Goal: Task Accomplishment & Management: Use online tool/utility

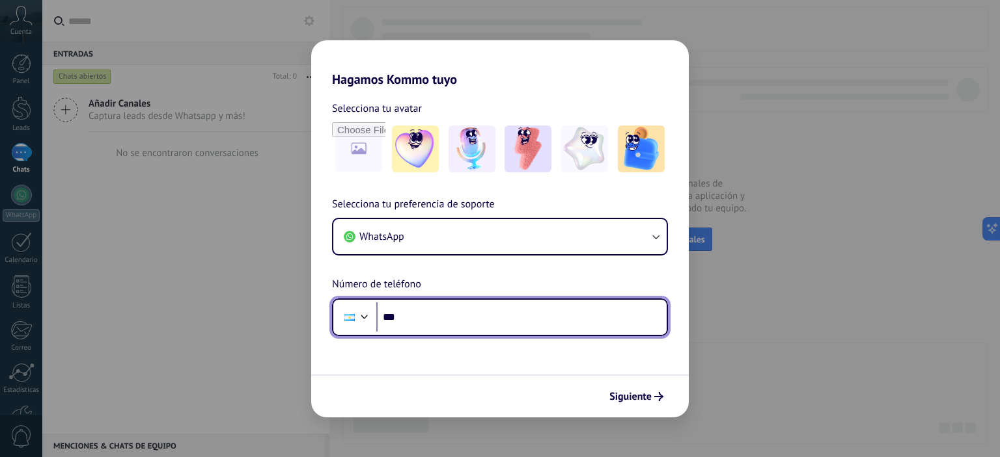
click at [431, 312] on input "***" at bounding box center [521, 318] width 290 height 30
type input "**********"
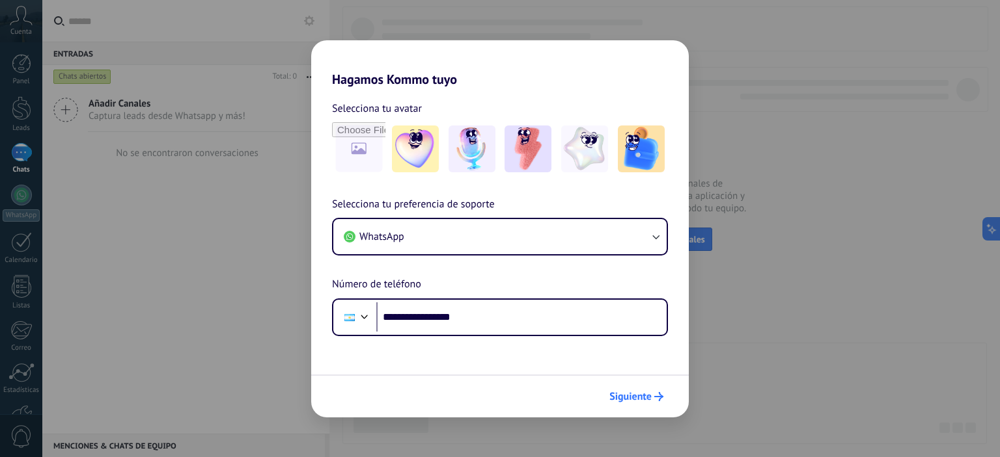
click at [629, 406] on button "Siguiente" at bounding box center [636, 397] width 66 height 22
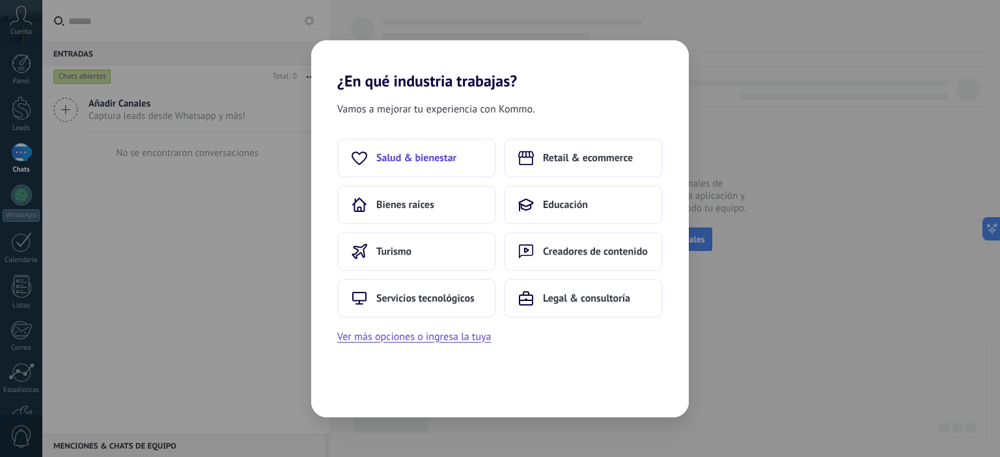
click at [422, 160] on span "Salud & bienestar" at bounding box center [416, 158] width 80 height 13
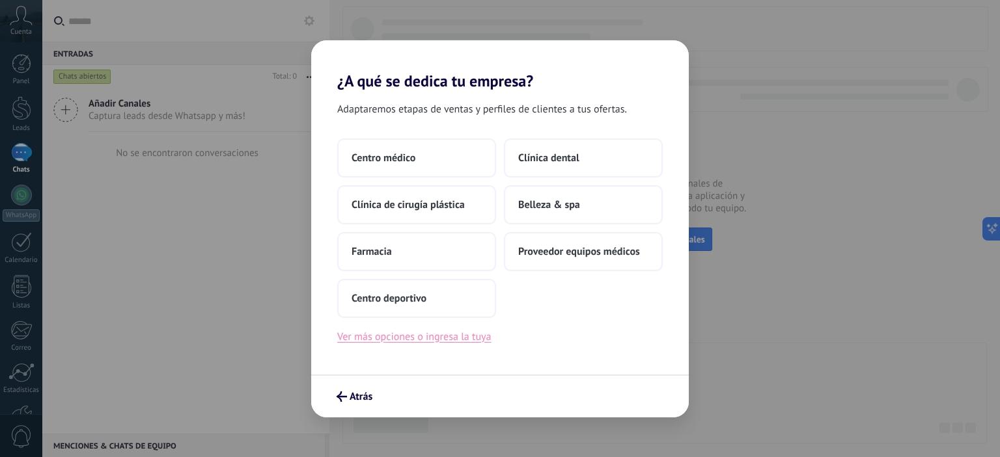
click at [403, 335] on button "Ver más opciones o ingresa la tuya" at bounding box center [414, 337] width 154 height 17
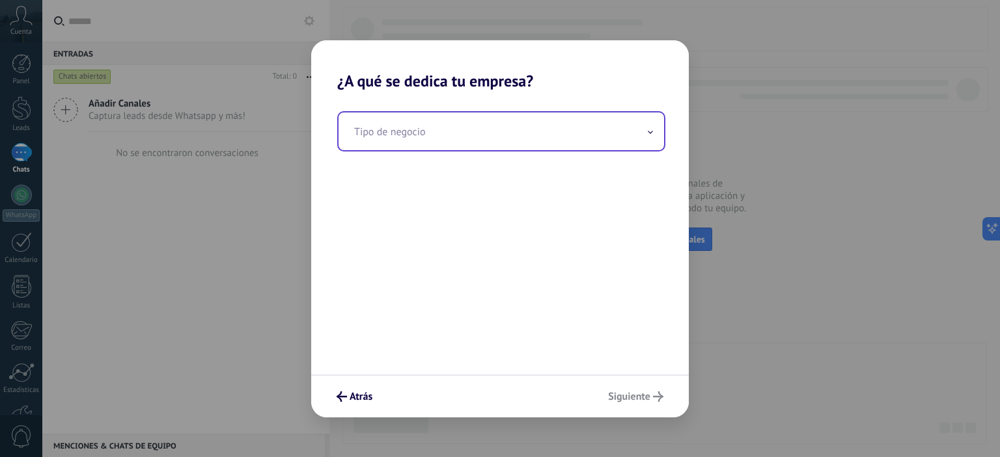
click at [406, 136] on input "text" at bounding box center [500, 132] width 325 height 38
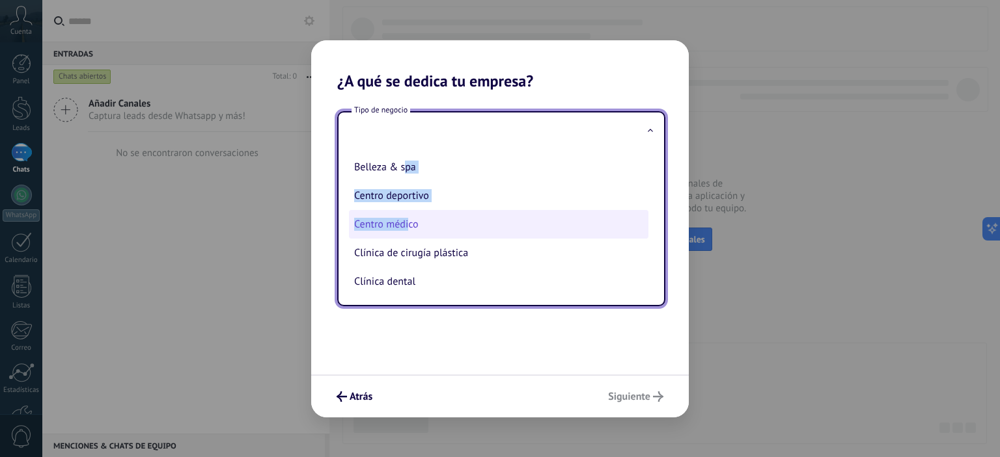
drag, startPoint x: 406, startPoint y: 175, endPoint x: 406, endPoint y: 234, distance: 58.6
click at [406, 234] on ul "Belleza & spa Centro deportivo Centro médico Clínica de cirugía plástica Clínic…" at bounding box center [495, 227] width 315 height 155
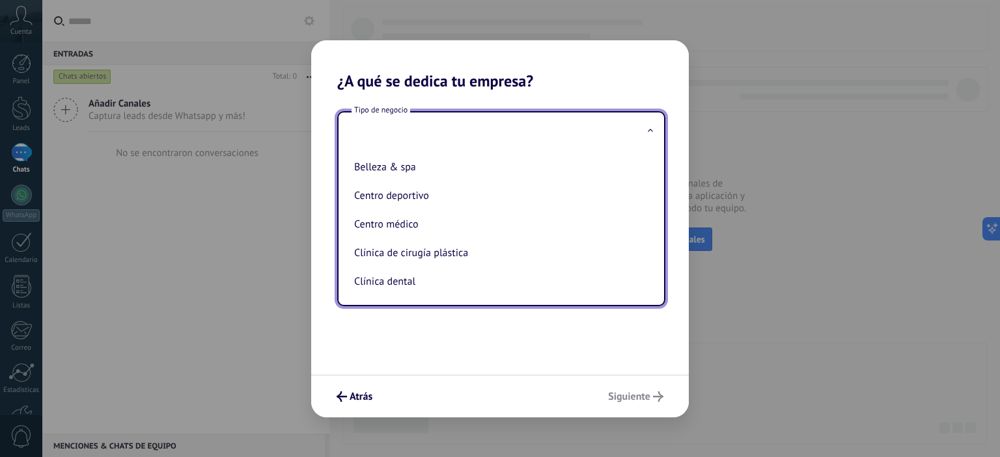
click at [415, 146] on input "text" at bounding box center [500, 132] width 325 height 38
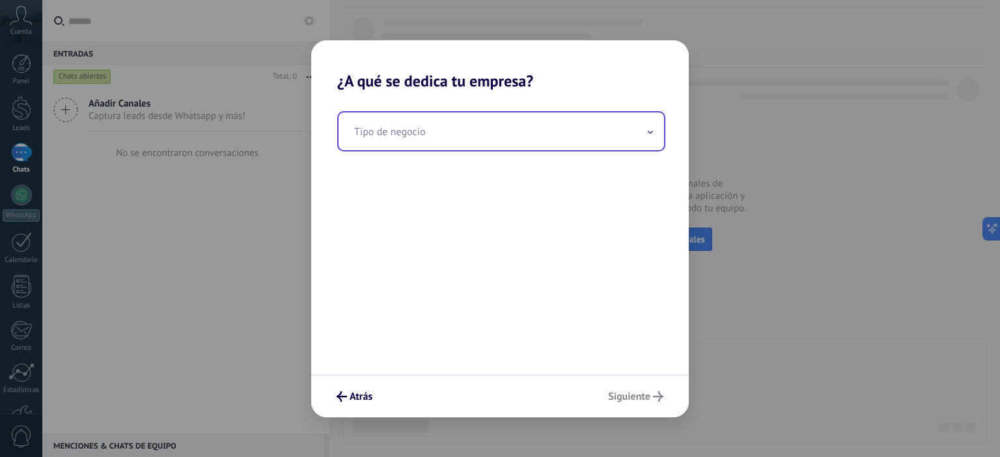
click at [414, 143] on input "text" at bounding box center [500, 132] width 325 height 38
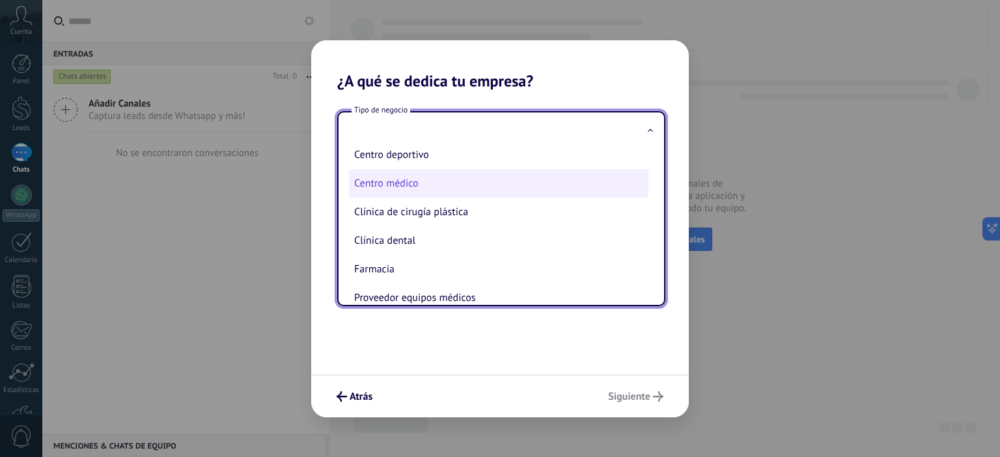
scroll to position [62, 0]
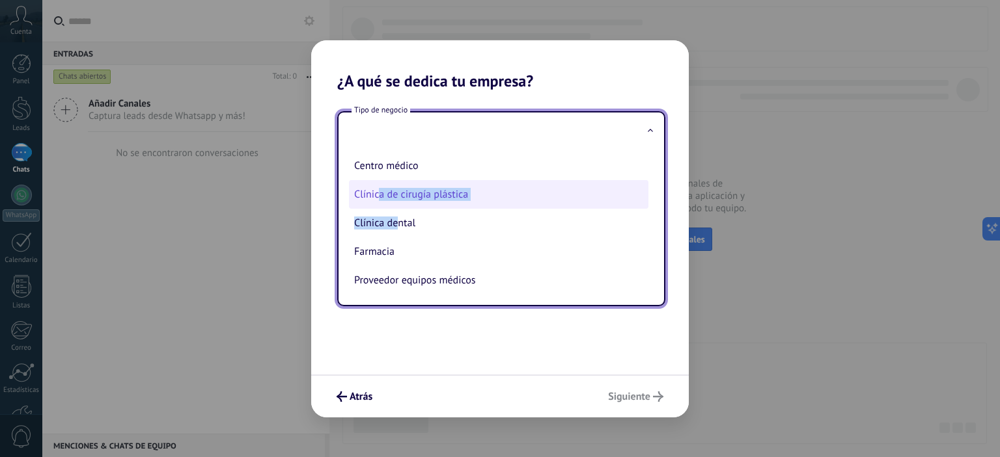
drag, startPoint x: 396, startPoint y: 220, endPoint x: 377, endPoint y: 181, distance: 43.1
click at [377, 181] on ul "Belleza & spa Centro deportivo Centro médico Clínica de cirugía plástica Clínic…" at bounding box center [495, 227] width 315 height 155
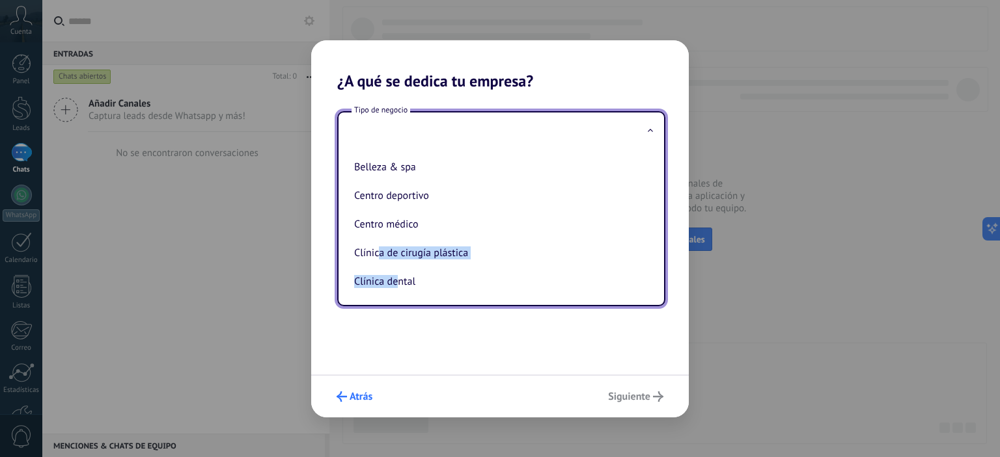
click at [347, 402] on span "Atrás" at bounding box center [354, 397] width 36 height 10
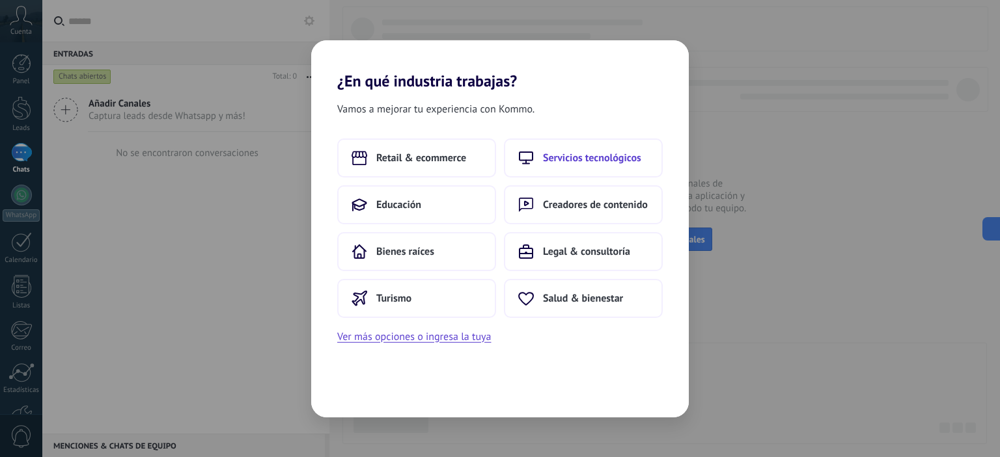
click at [586, 161] on span "Servicios tecnológicos" at bounding box center [592, 158] width 98 height 13
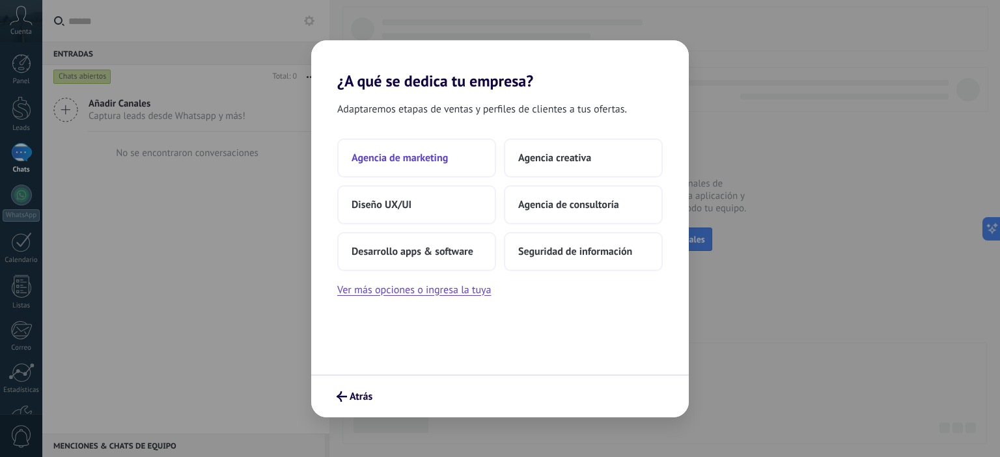
click at [393, 157] on span "Agencia de marketing" at bounding box center [399, 158] width 96 height 13
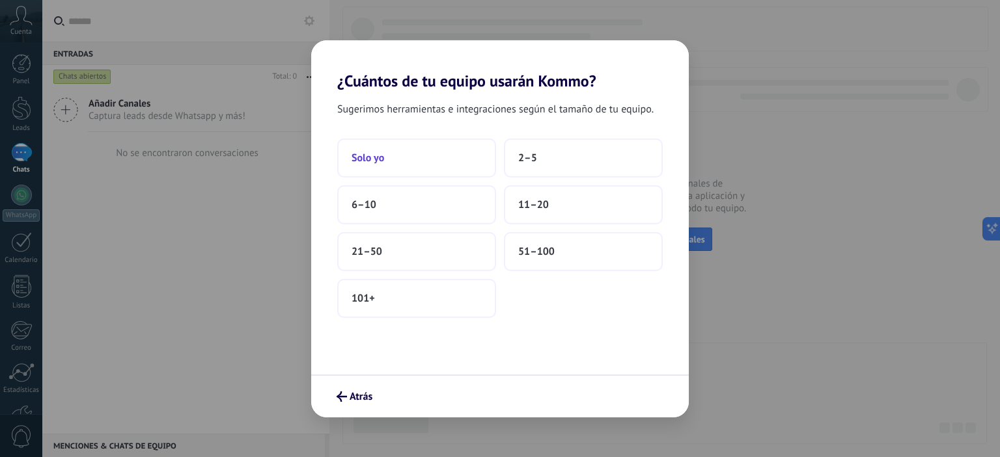
click at [355, 158] on span "Solo yo" at bounding box center [367, 158] width 33 height 13
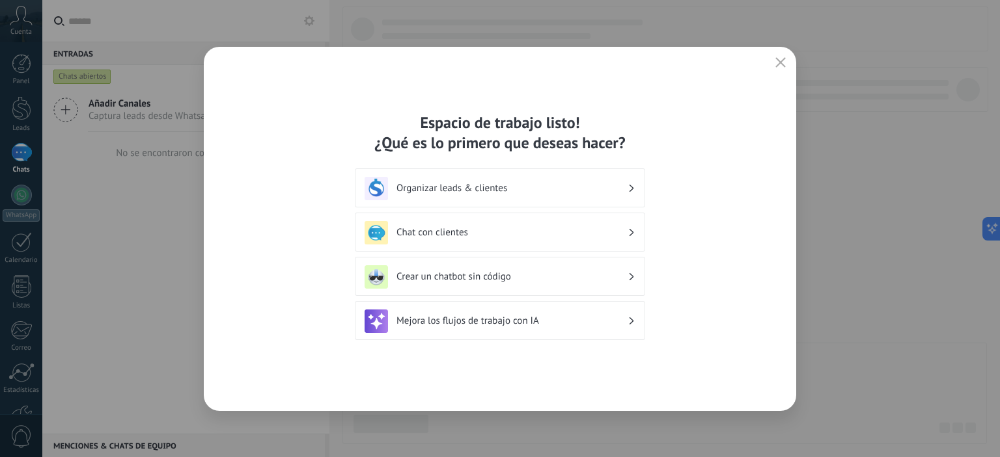
click at [450, 194] on h3 "Organizar leads & clientes" at bounding box center [511, 188] width 231 height 12
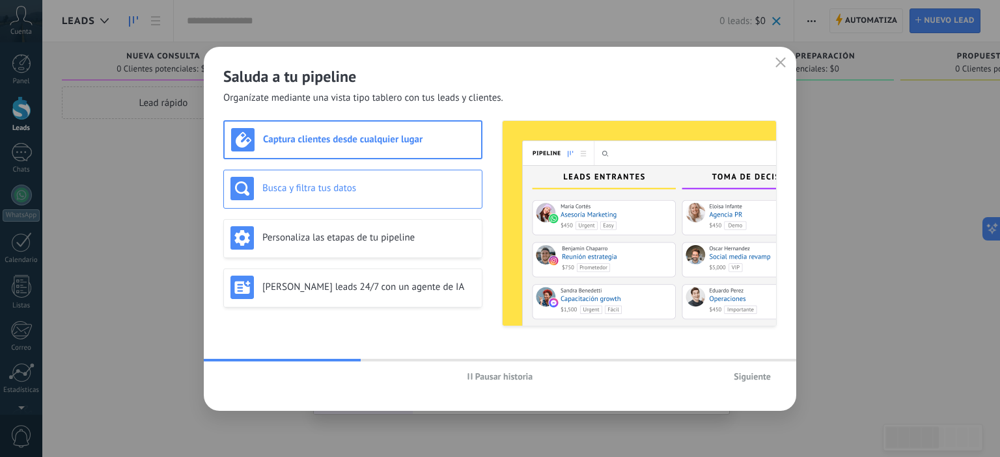
click at [301, 184] on h3 "Busca y filtra tus datos" at bounding box center [368, 188] width 213 height 12
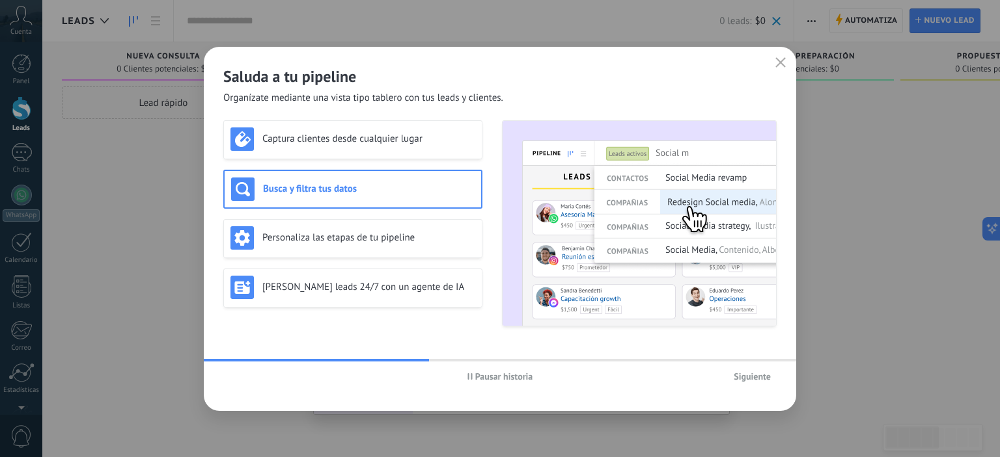
click at [755, 389] on div "Pausar historia Siguiente" at bounding box center [500, 377] width 592 height 30
click at [286, 239] on h3 "Personaliza las etapas de tu pipeline" at bounding box center [368, 238] width 213 height 12
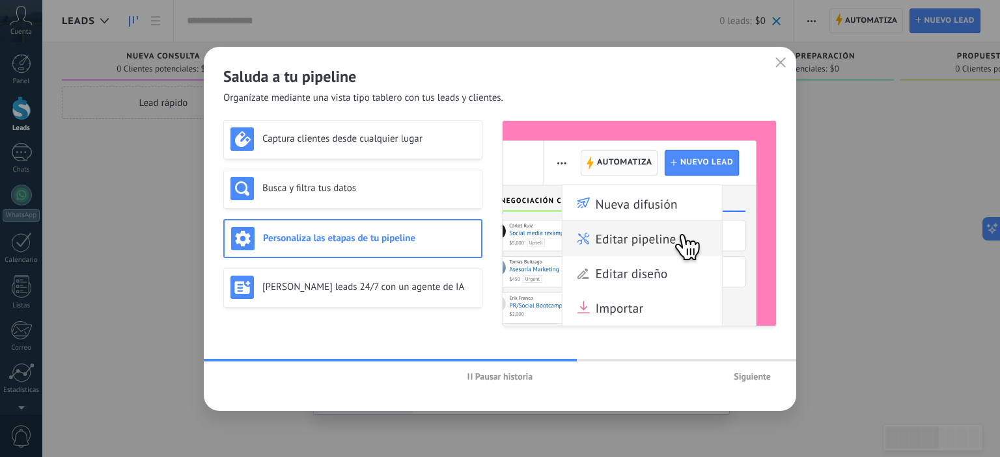
click at [771, 379] on button "Siguiente" at bounding box center [752, 377] width 49 height 20
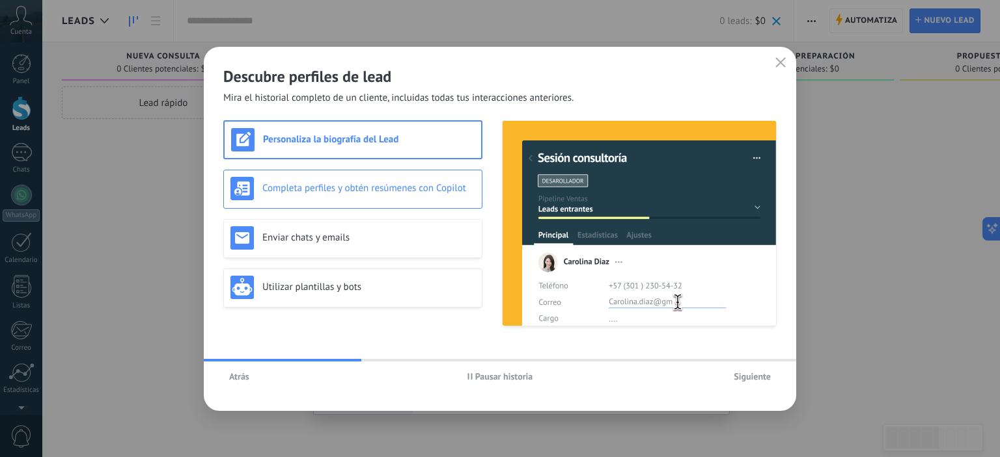
click at [296, 184] on h3 "Completa perfiles y obtén resúmenes con Copilot" at bounding box center [368, 188] width 213 height 12
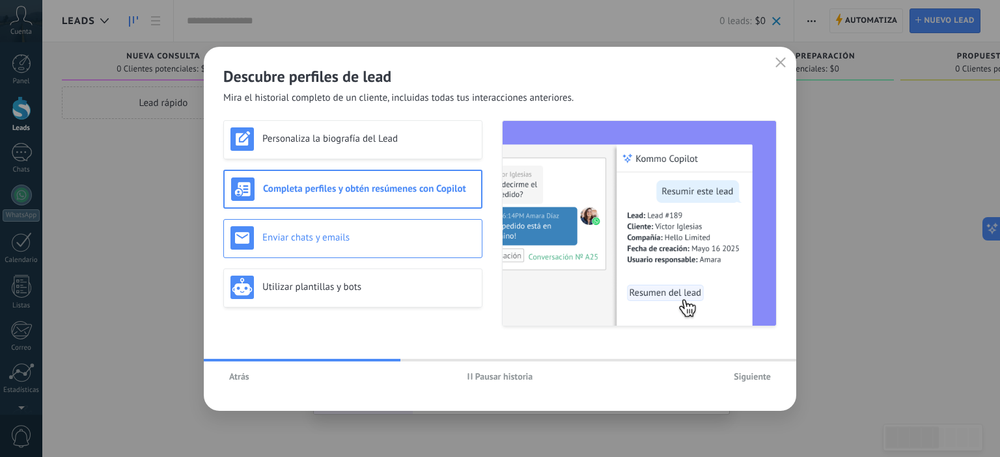
click at [310, 228] on div "Enviar chats y emails" at bounding box center [352, 237] width 245 height 23
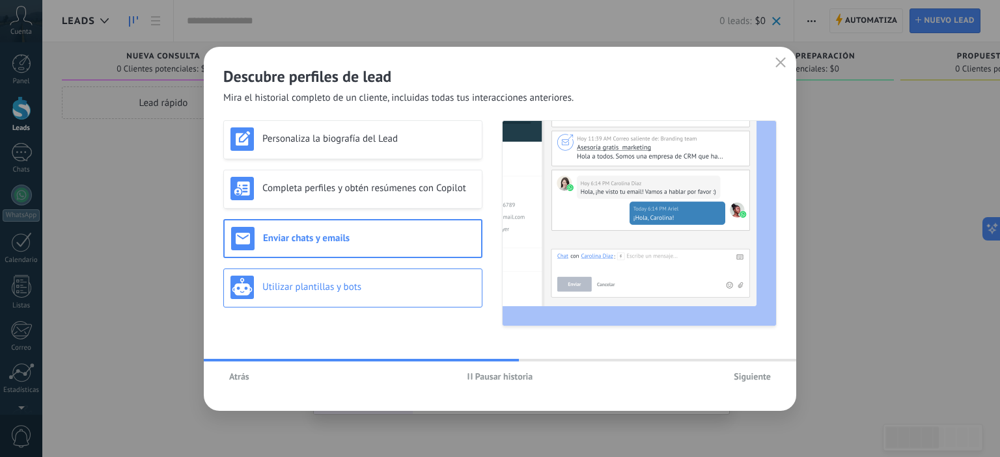
click at [288, 286] on h3 "Utilizar plantillas y bots" at bounding box center [368, 287] width 213 height 12
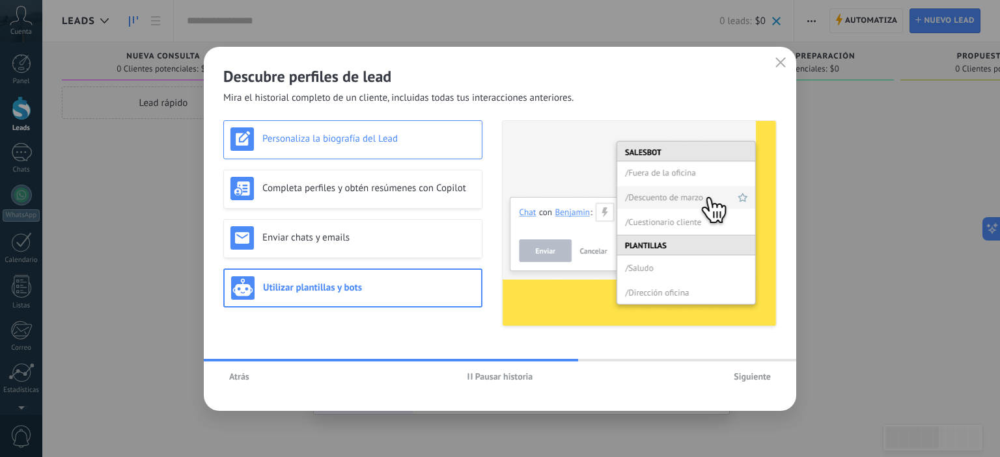
click at [319, 141] on h3 "Personaliza la biografía del Lead" at bounding box center [368, 139] width 213 height 12
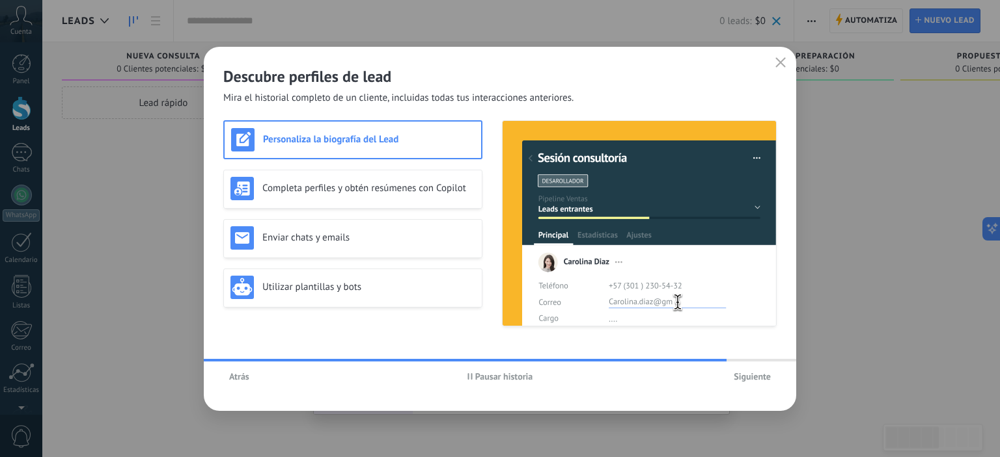
click at [756, 378] on span "Siguiente" at bounding box center [751, 376] width 37 height 9
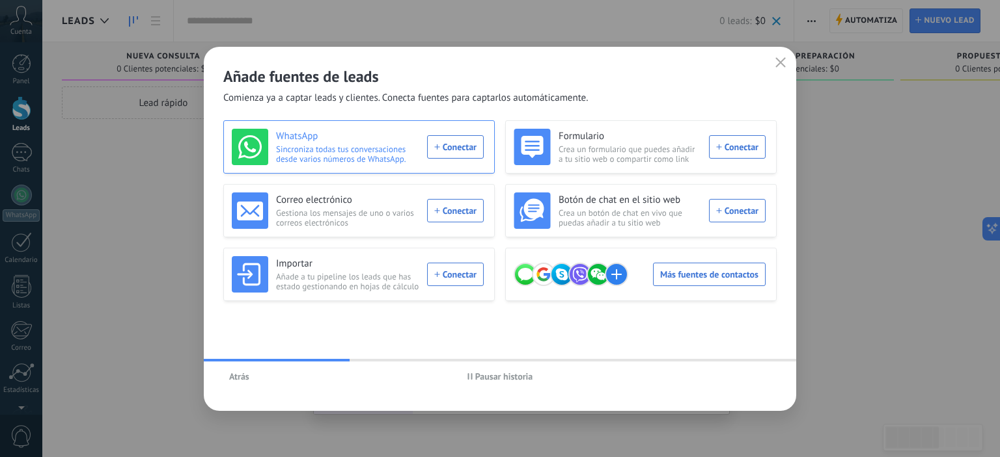
click at [449, 154] on div "WhatsApp Sincroniza todas tus conversaciones desde varios números de WhatsApp. …" at bounding box center [358, 147] width 252 height 36
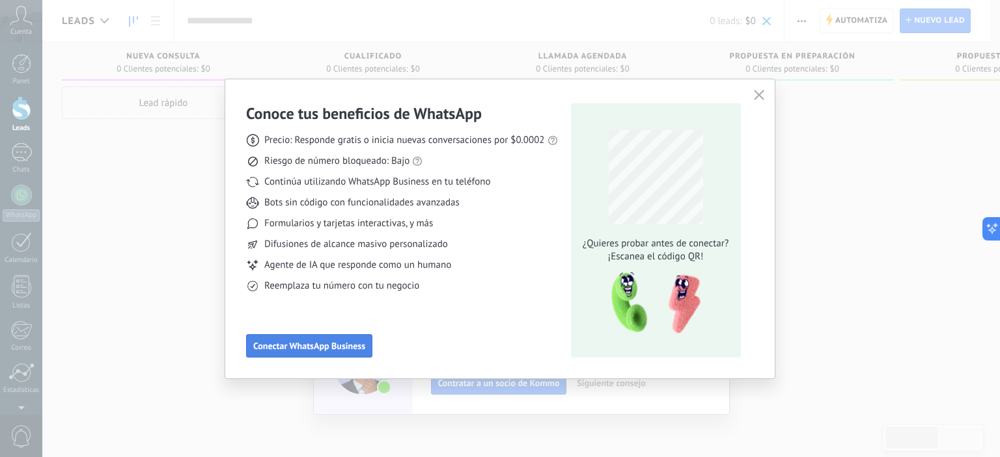
click at [352, 342] on span "Conectar WhatsApp Business" at bounding box center [309, 346] width 112 height 9
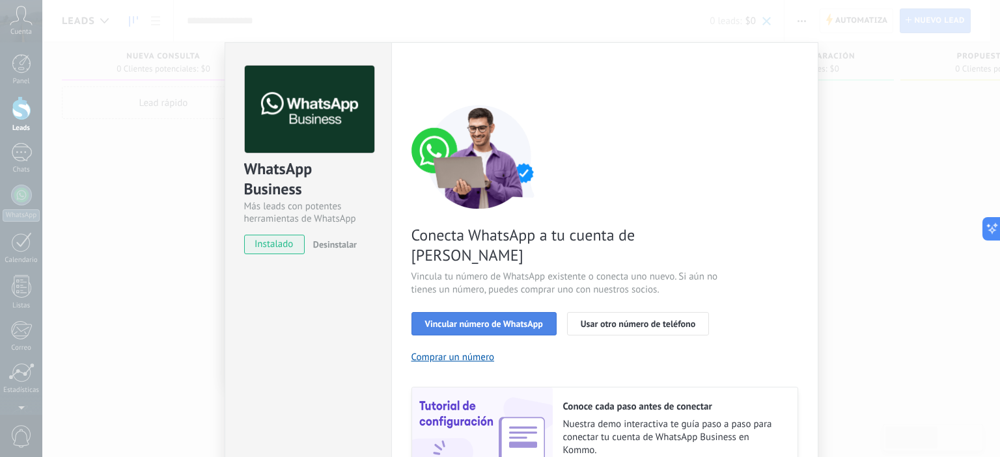
click at [455, 320] on span "Vincular número de WhatsApp" at bounding box center [484, 324] width 118 height 9
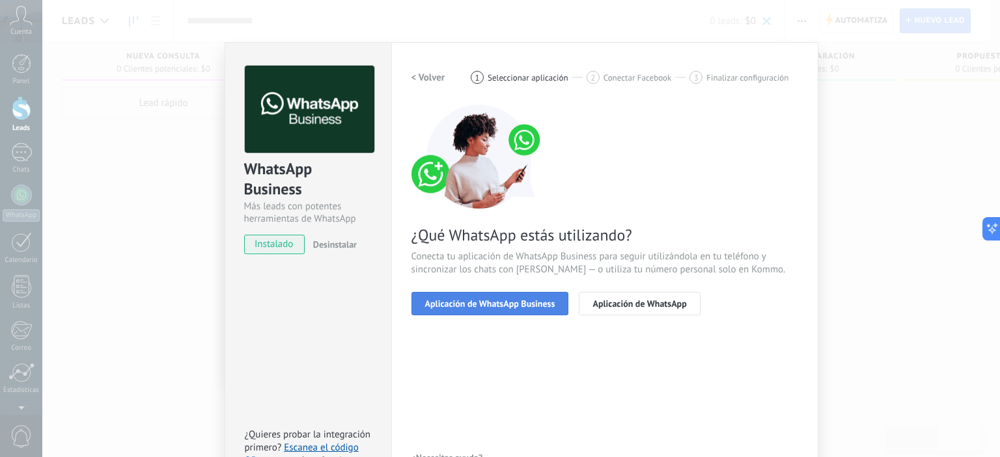
click at [485, 302] on span "Aplicación de WhatsApp Business" at bounding box center [490, 303] width 130 height 9
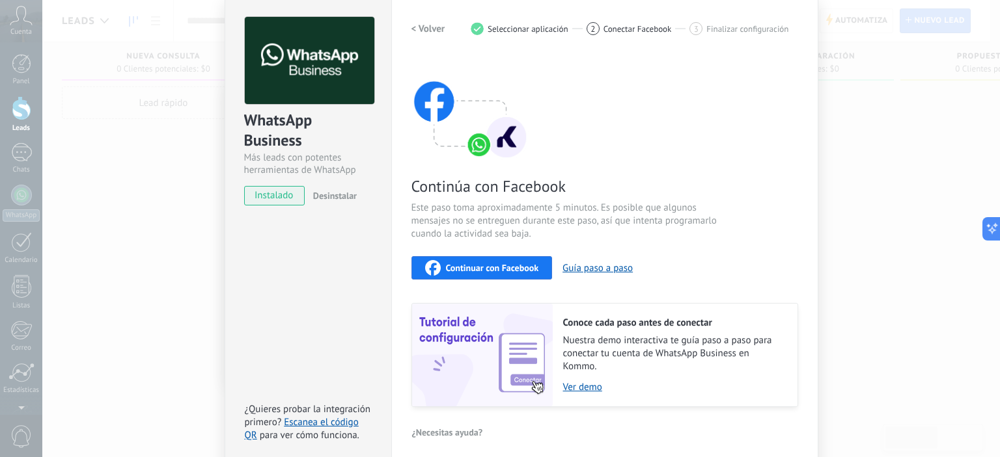
scroll to position [65, 0]
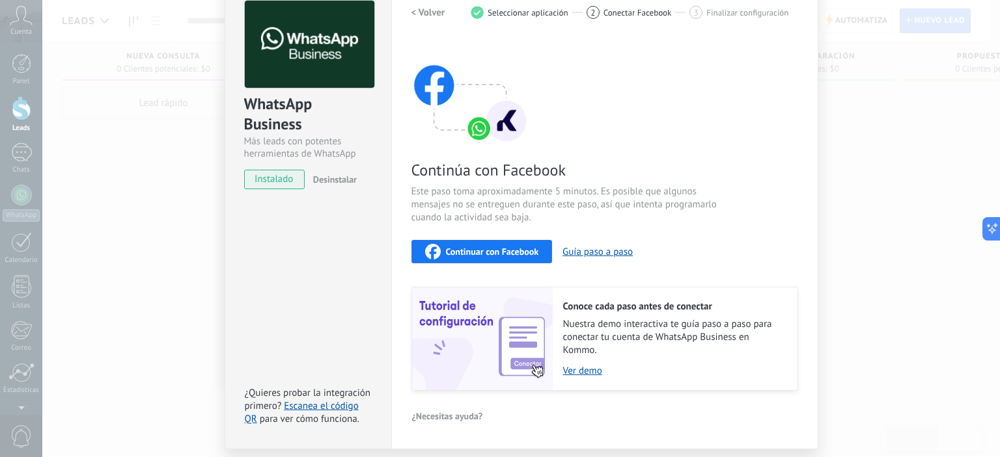
click at [489, 244] on div "Continuar con Facebook" at bounding box center [482, 252] width 114 height 16
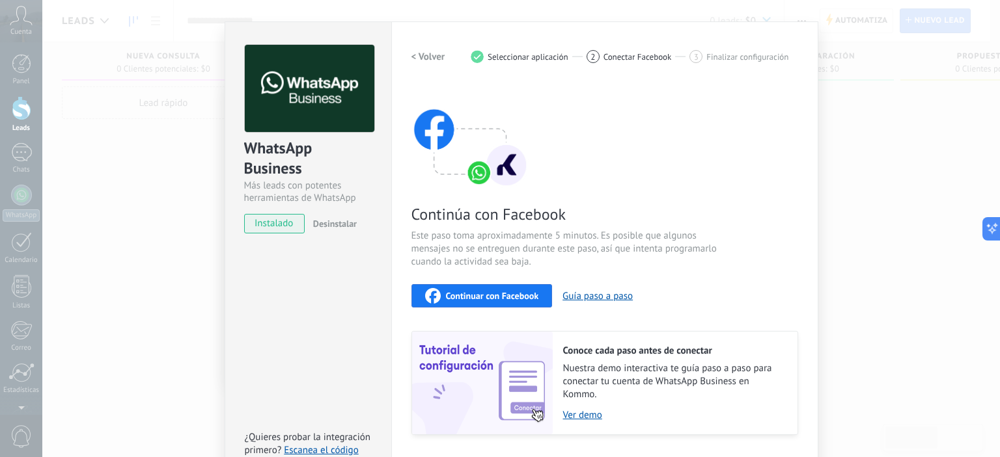
scroll to position [0, 0]
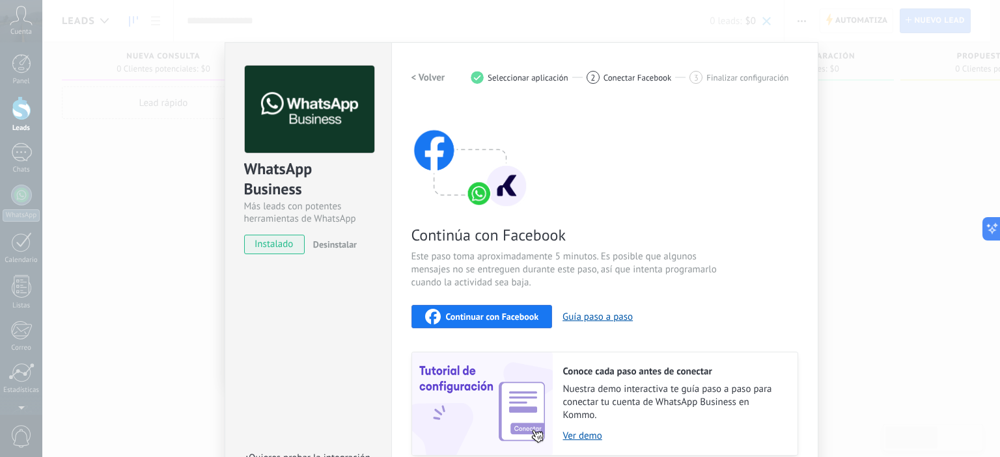
click at [402, 77] on div "Configuraciones Autorizaciones This tab logs the users who have granted integra…" at bounding box center [604, 278] width 427 height 472
click at [411, 75] on h2 "< Volver" at bounding box center [428, 78] width 34 height 12
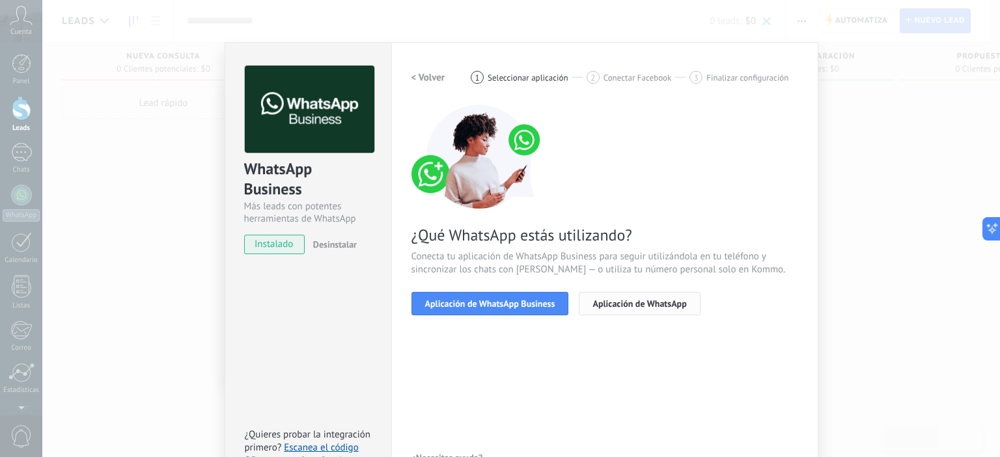
click at [609, 309] on button "Aplicación de WhatsApp" at bounding box center [639, 303] width 121 height 23
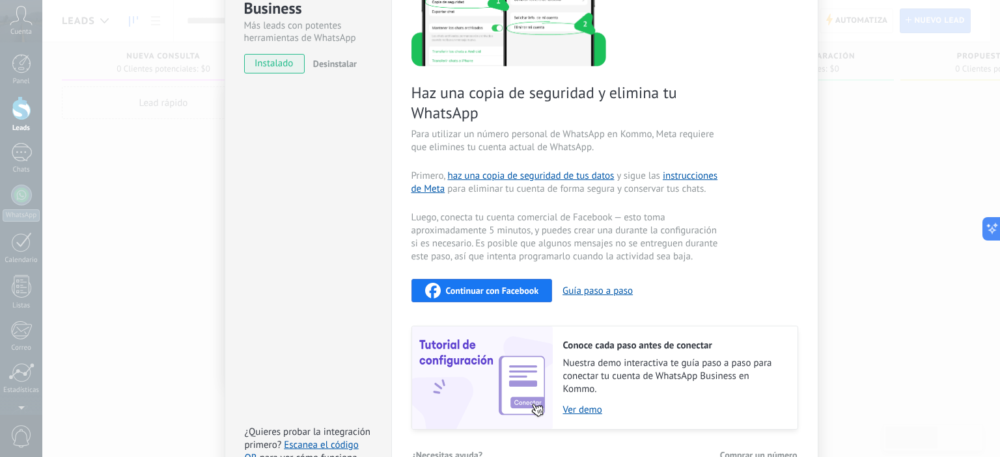
scroll to position [64, 0]
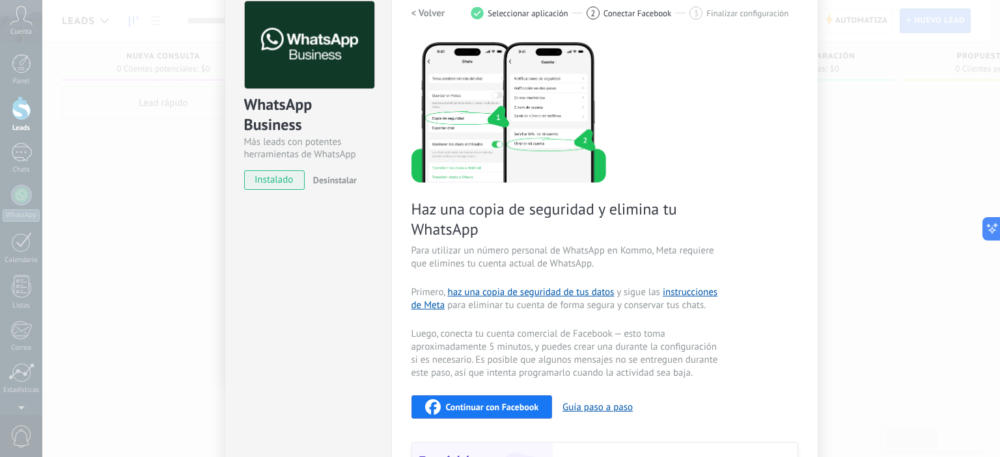
click at [424, 16] on h2 "< Volver" at bounding box center [428, 13] width 34 height 12
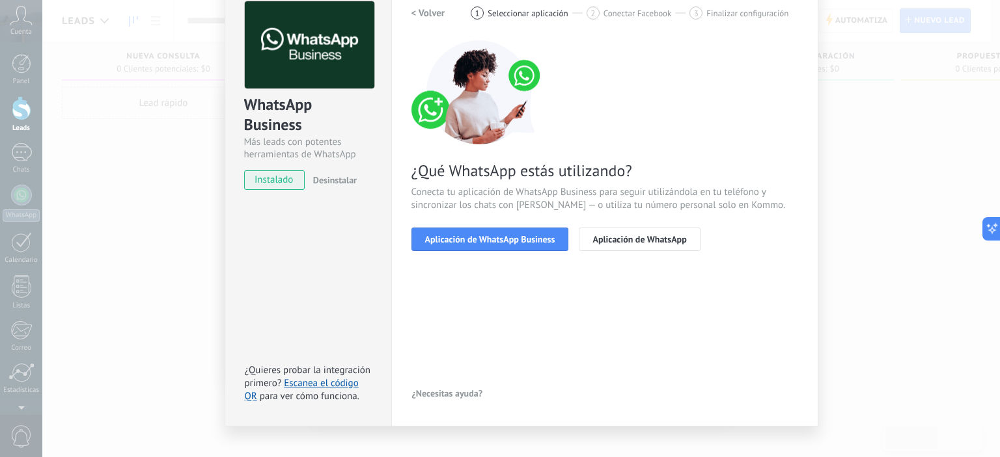
scroll to position [0, 0]
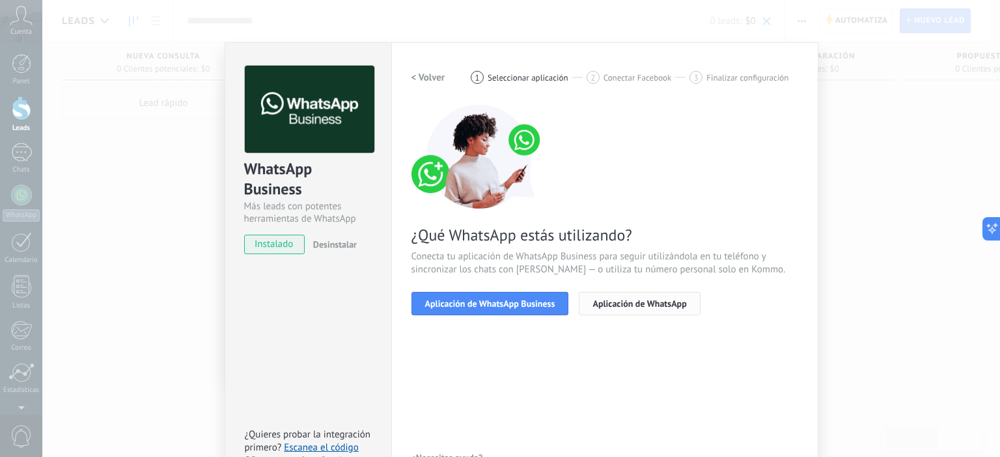
click at [622, 300] on span "Aplicación de WhatsApp" at bounding box center [639, 303] width 94 height 9
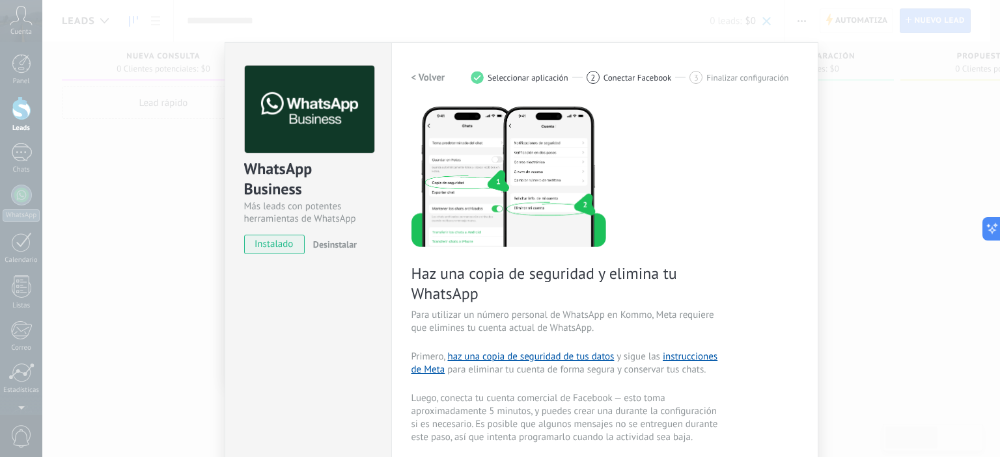
click at [609, 86] on div "< Volver 1 Seleccionar aplicación 2 Conectar Facebook 3 Finalizar configuración" at bounding box center [604, 77] width 387 height 23
click at [608, 80] on span "Conectar Facebook" at bounding box center [637, 78] width 68 height 10
click at [184, 107] on div "WhatsApp Business Más leads con potentes herramientas de WhatsApp instalado Des…" at bounding box center [520, 228] width 957 height 457
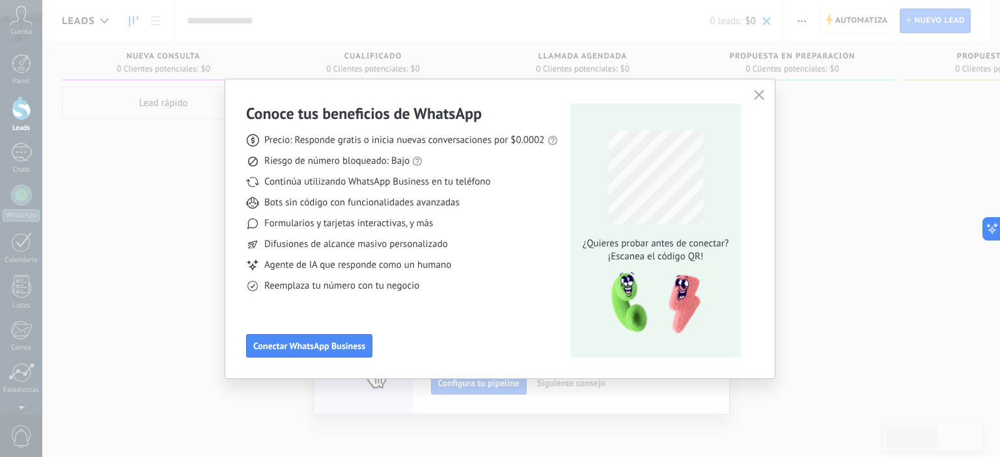
click at [760, 93] on icon "button" at bounding box center [759, 95] width 10 height 10
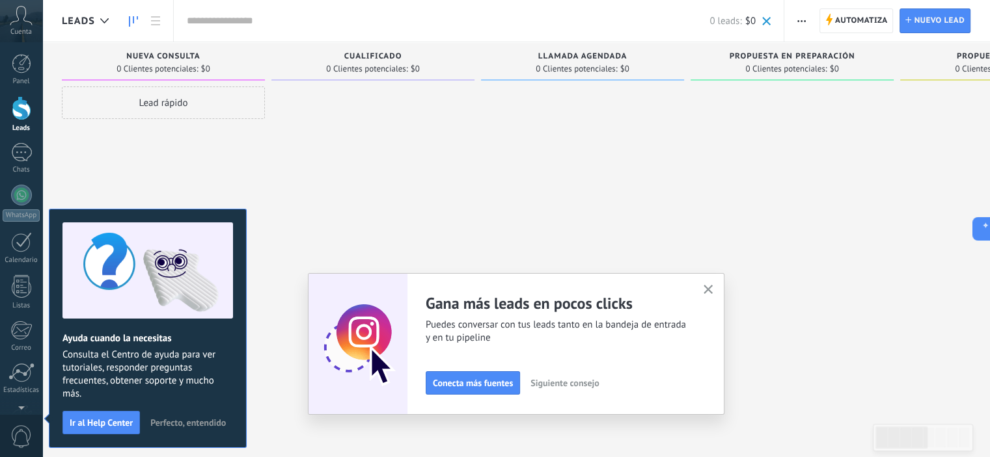
click at [705, 293] on button "button" at bounding box center [708, 291] width 16 height 18
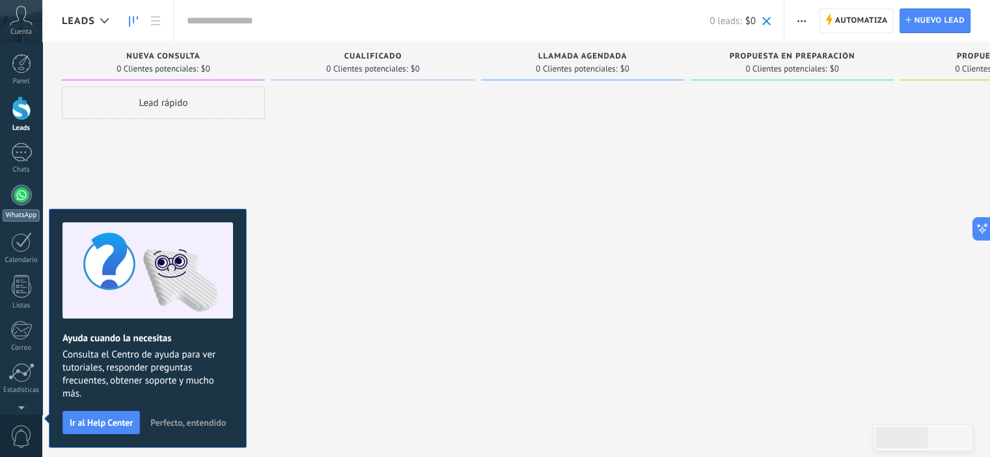
click at [16, 188] on div at bounding box center [21, 195] width 21 height 21
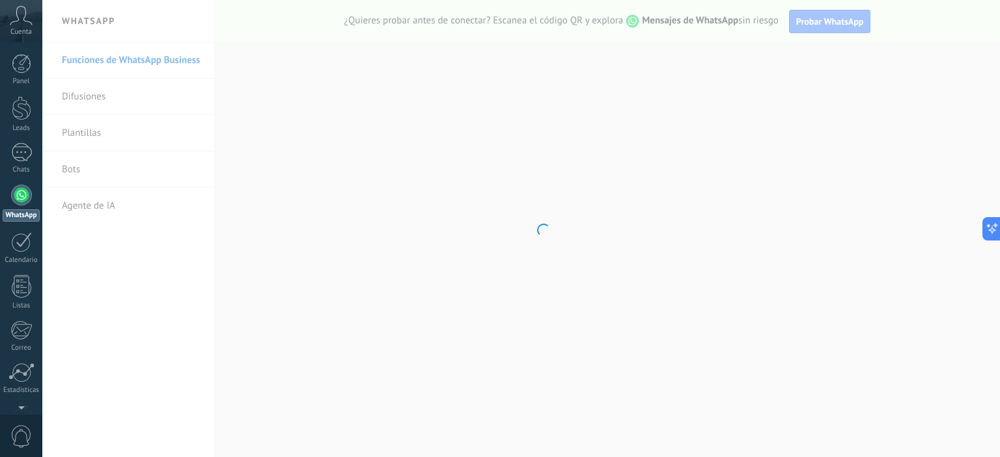
drag, startPoint x: 741, startPoint y: 69, endPoint x: 755, endPoint y: 61, distance: 16.3
click at [741, 69] on body ".abccls-1,.abccls-2{fill-rule:evenodd}.abccls-2{fill:#fff} .abfcls-1{fill:none}…" at bounding box center [500, 228] width 1000 height 457
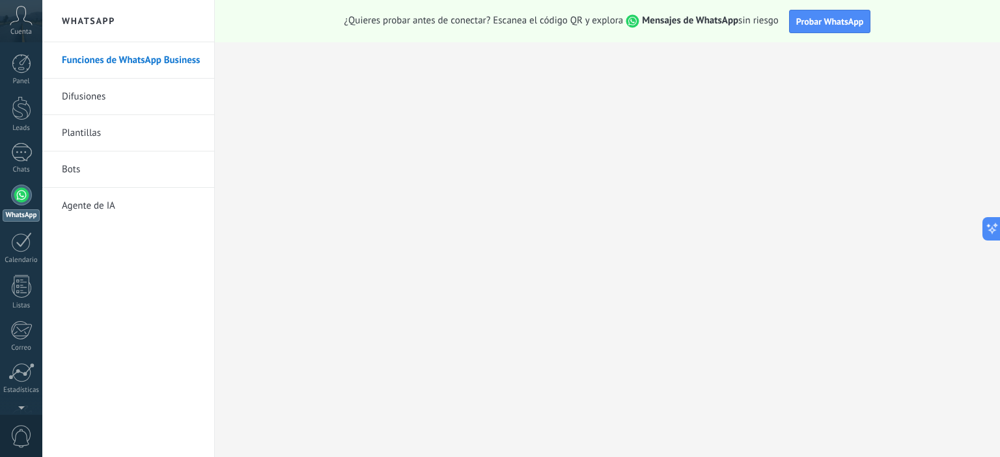
click at [837, 18] on body ".abccls-1,.abccls-2{fill-rule:evenodd}.abccls-2{fill:#fff} .abfcls-1{fill:none}…" at bounding box center [500, 228] width 1000 height 457
click at [837, 18] on span "Probar WhatsApp" at bounding box center [830, 22] width 68 height 12
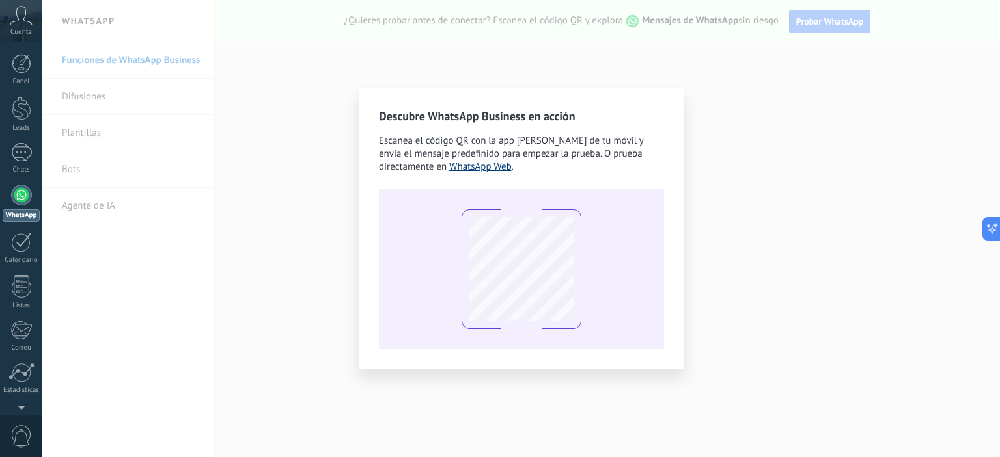
click at [509, 165] on link "WhatsApp Web" at bounding box center [480, 167] width 62 height 12
click at [564, 79] on div "Descubre WhatsApp Business en acción Escanea el código QR con la app [PERSON_NA…" at bounding box center [520, 228] width 957 height 457
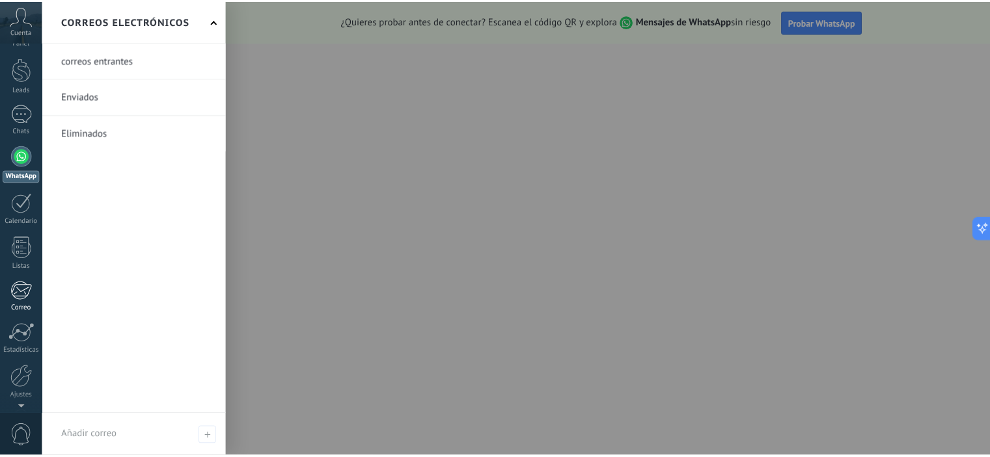
scroll to position [83, 0]
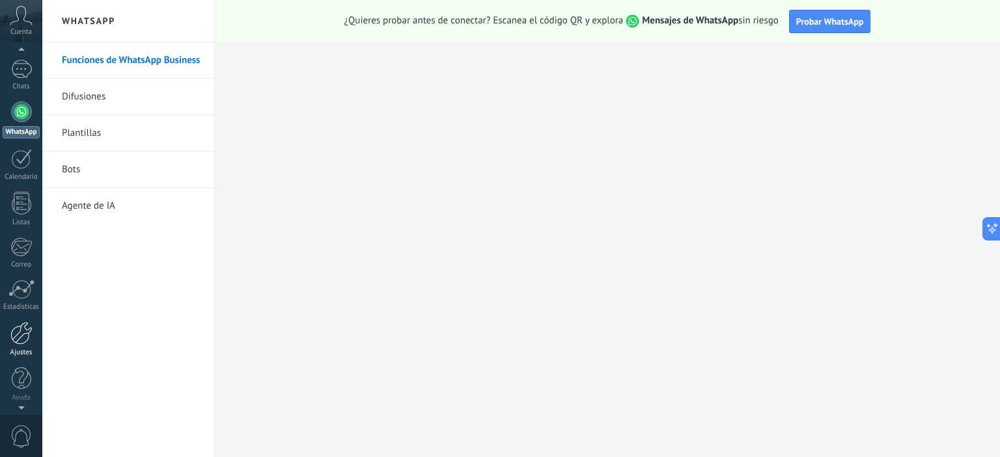
click at [18, 338] on div at bounding box center [21, 333] width 22 height 23
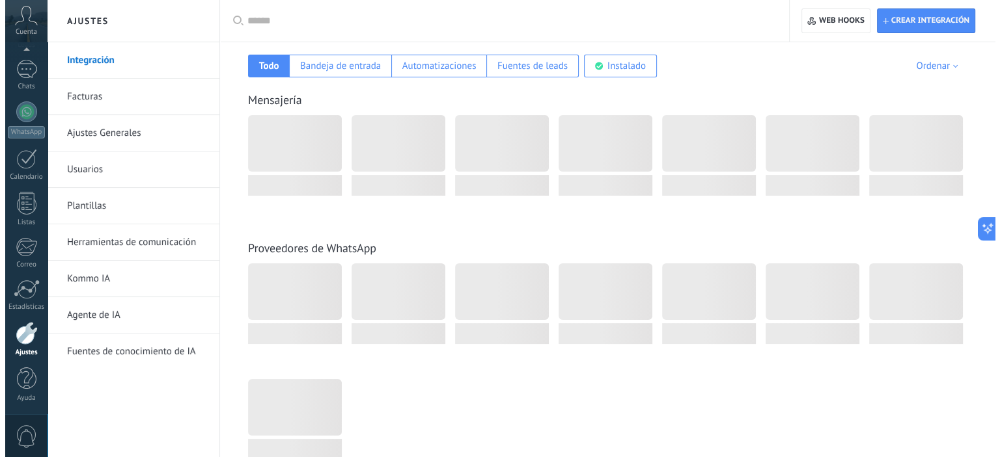
scroll to position [195, 0]
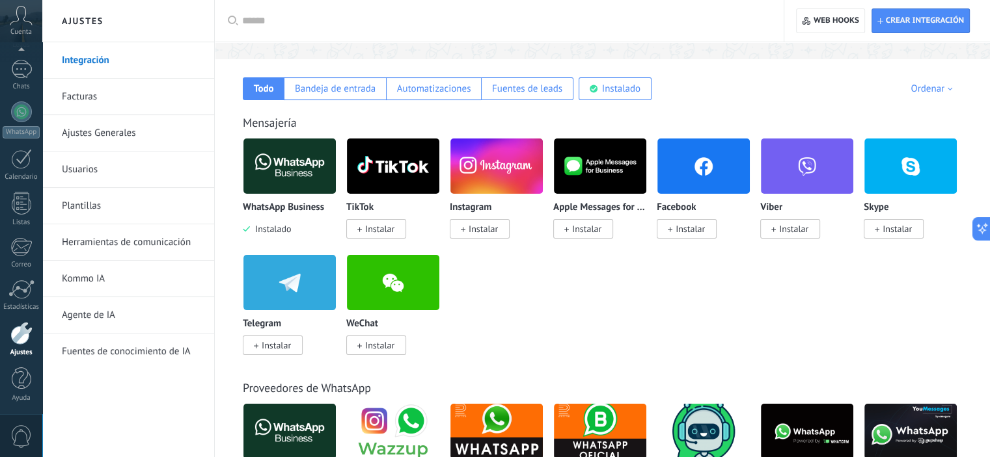
click at [299, 175] on img at bounding box center [289, 166] width 92 height 63
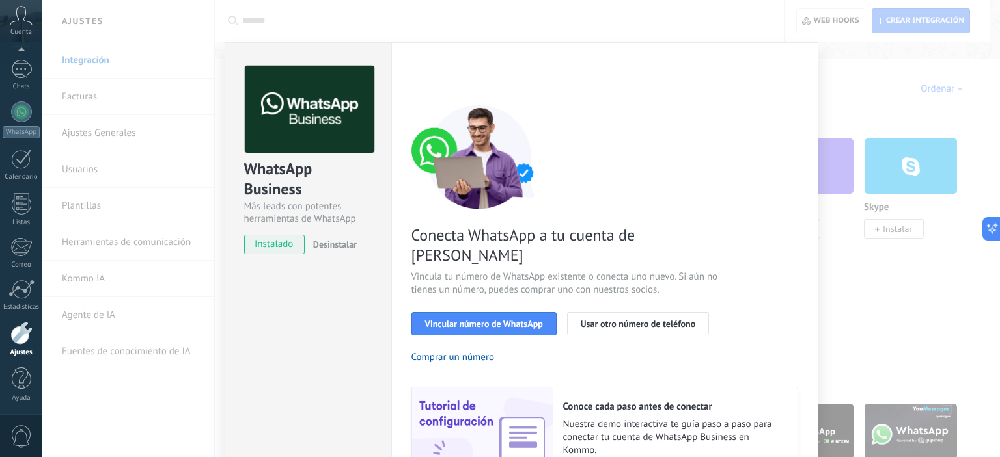
scroll to position [65, 0]
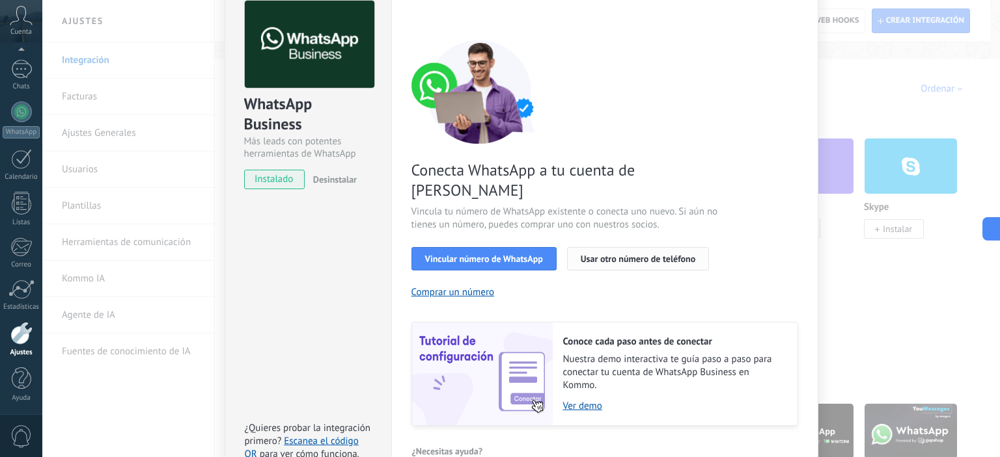
click at [620, 254] on span "Usar otro número de teléfono" at bounding box center [637, 258] width 115 height 9
click at [81, 53] on div "WhatsApp Business Más leads con potentes herramientas de WhatsApp instalado Des…" at bounding box center [520, 228] width 957 height 457
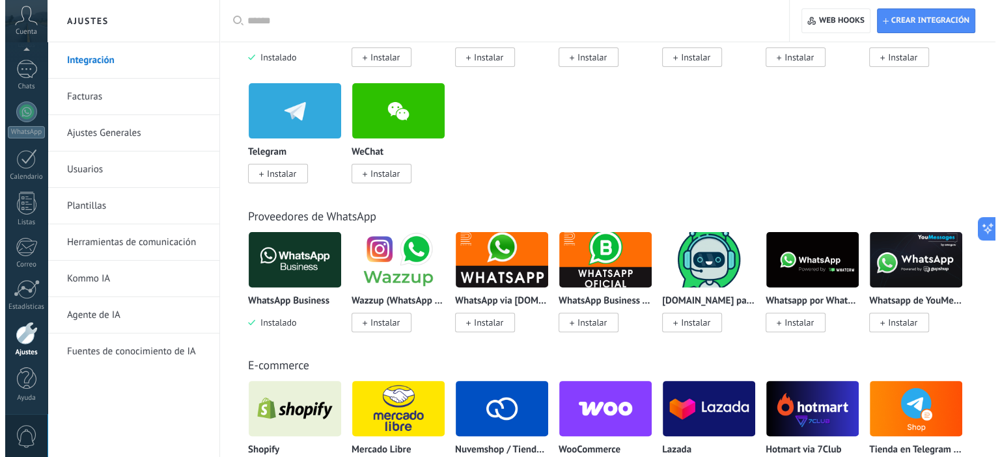
scroll to position [390, 0]
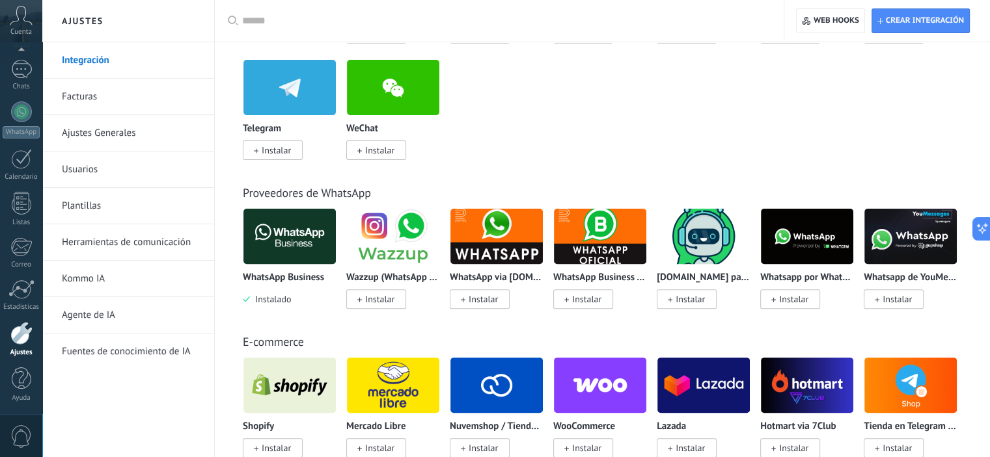
click at [567, 234] on img at bounding box center [600, 236] width 92 height 63
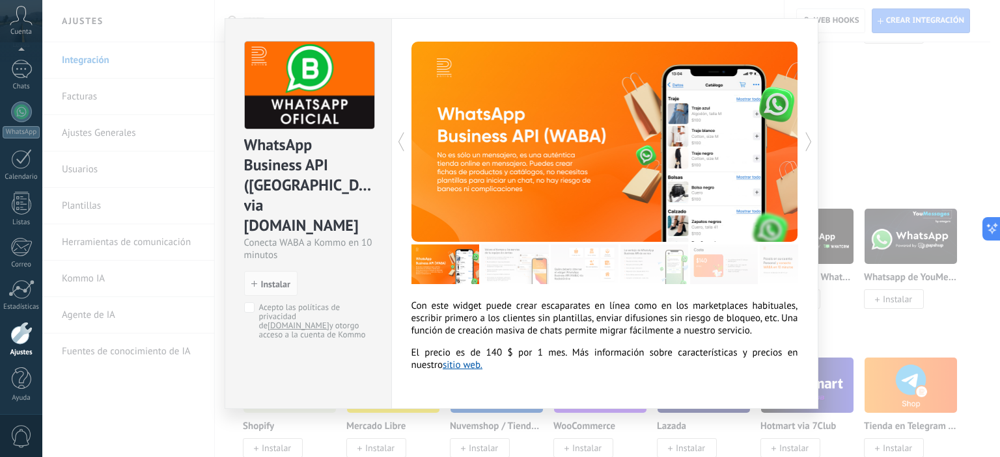
scroll to position [34, 0]
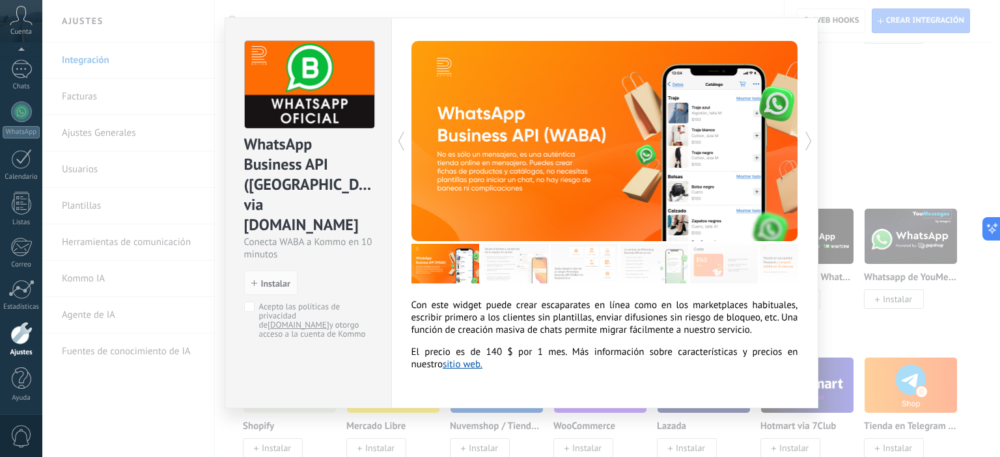
click at [849, 269] on div "WhatsApp Business API ([GEOGRAPHIC_DATA]) via [DOMAIN_NAME] Conecta WABA a Komm…" at bounding box center [520, 228] width 957 height 457
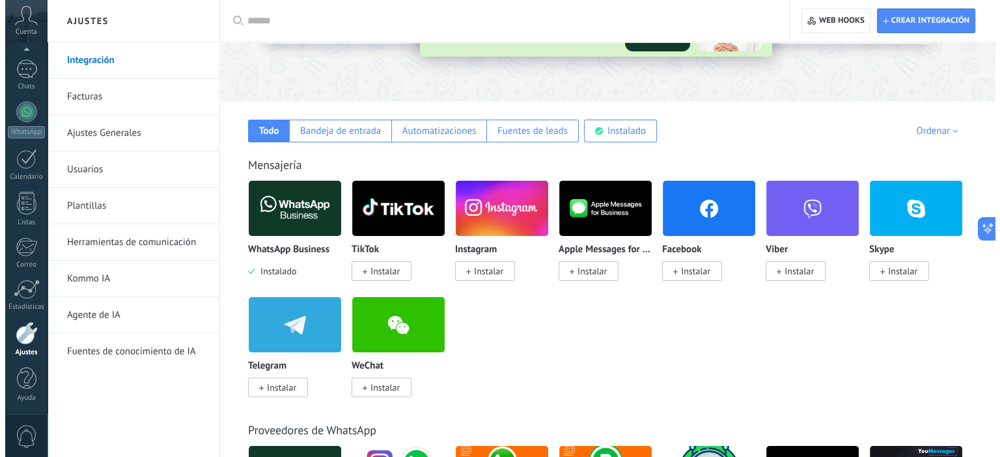
scroll to position [130, 0]
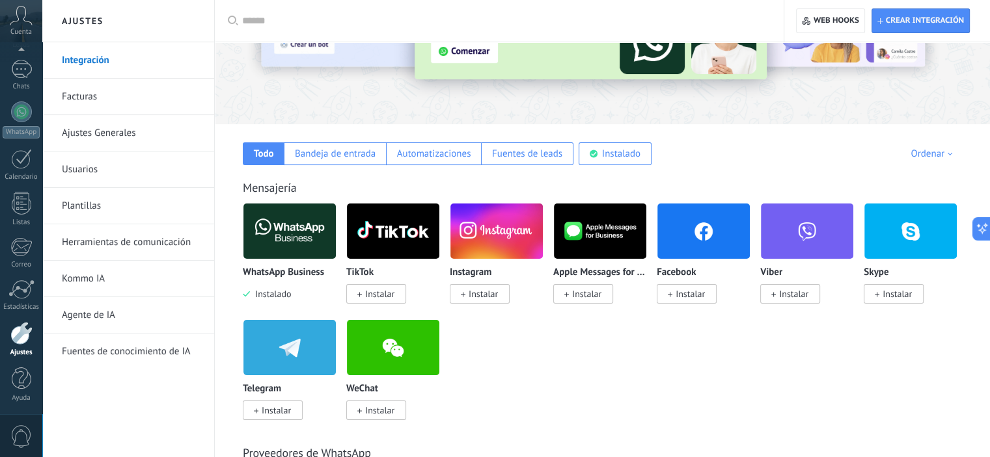
click at [311, 246] on img at bounding box center [289, 231] width 92 height 63
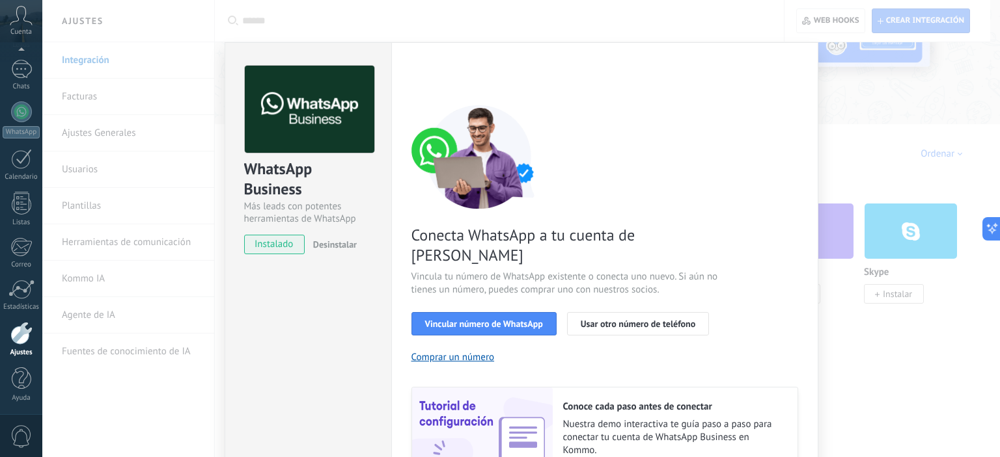
scroll to position [120, 0]
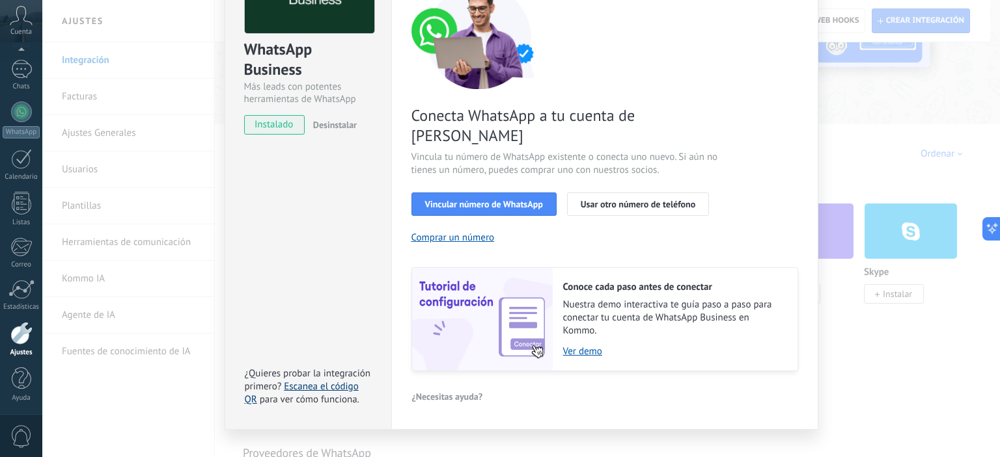
click at [328, 381] on link "Escanea el código QR" at bounding box center [302, 393] width 114 height 25
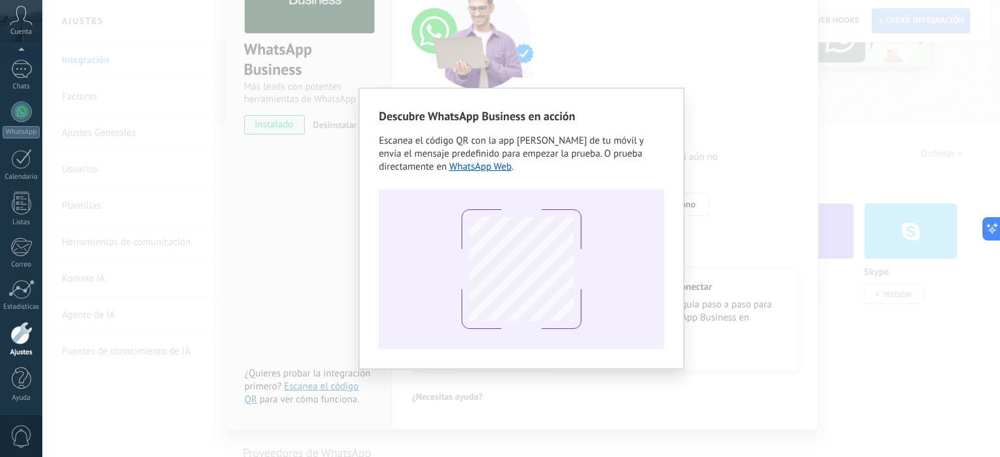
click at [198, 288] on div "Descubre WhatsApp Business en acción Escanea el código QR con la app [PERSON_NA…" at bounding box center [520, 228] width 957 height 457
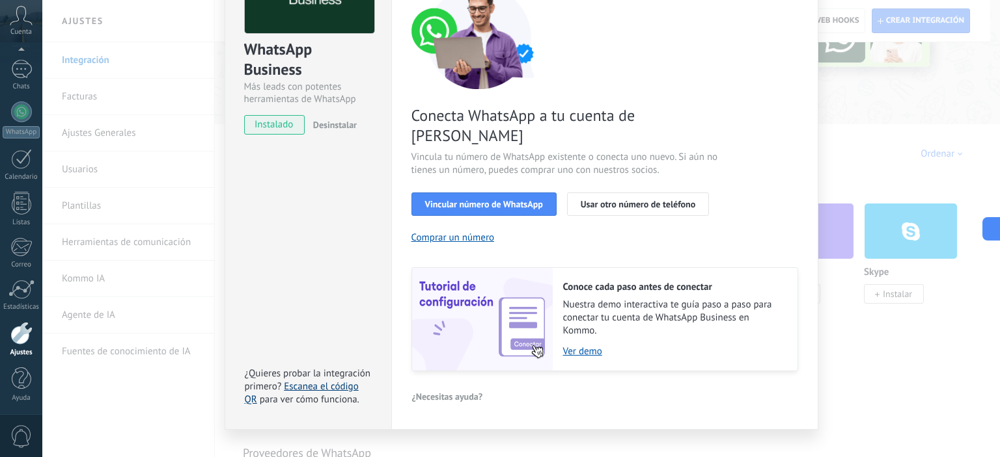
click at [317, 381] on link "Escanea el código QR" at bounding box center [302, 393] width 114 height 25
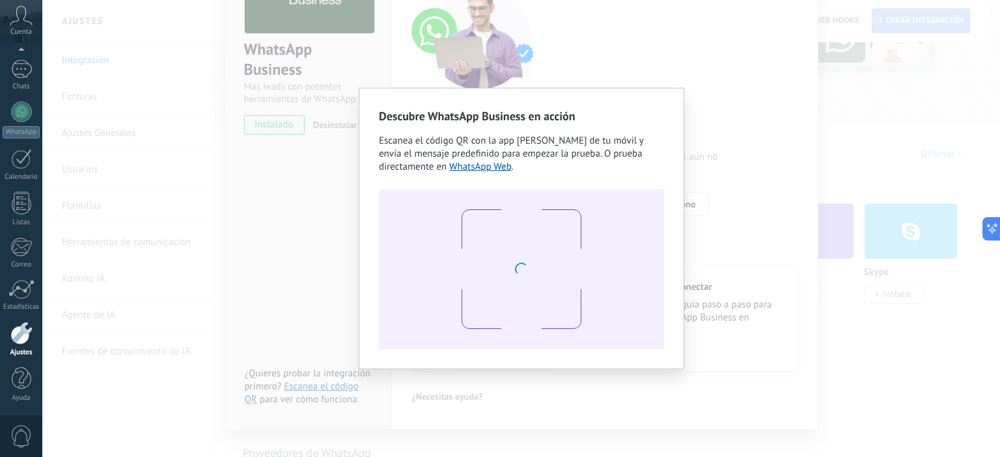
click at [242, 323] on div "Descubre WhatsApp Business en acción Escanea el código QR con la app [PERSON_NA…" at bounding box center [520, 228] width 957 height 457
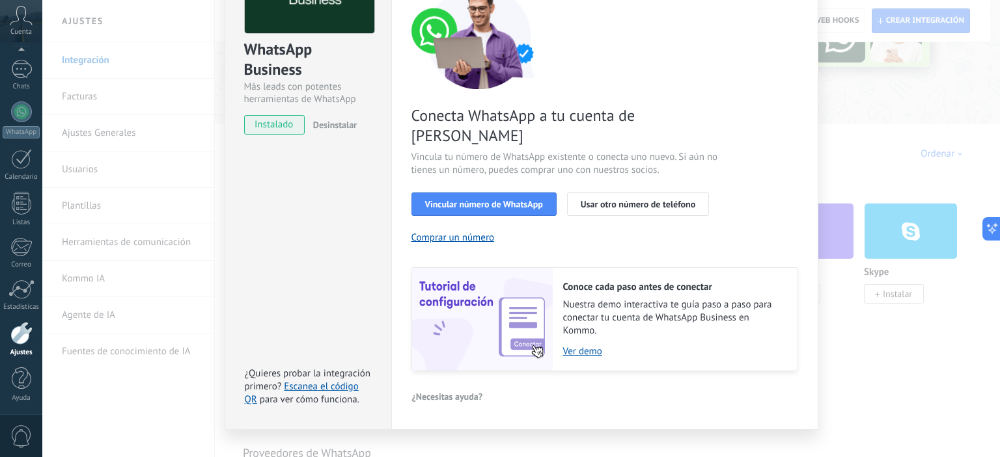
click at [242, 323] on div "WhatsApp Business Más leads con potentes herramientas de WhatsApp instalado Des…" at bounding box center [308, 177] width 167 height 508
click at [432, 200] on span "Vincular número de WhatsApp" at bounding box center [484, 204] width 118 height 9
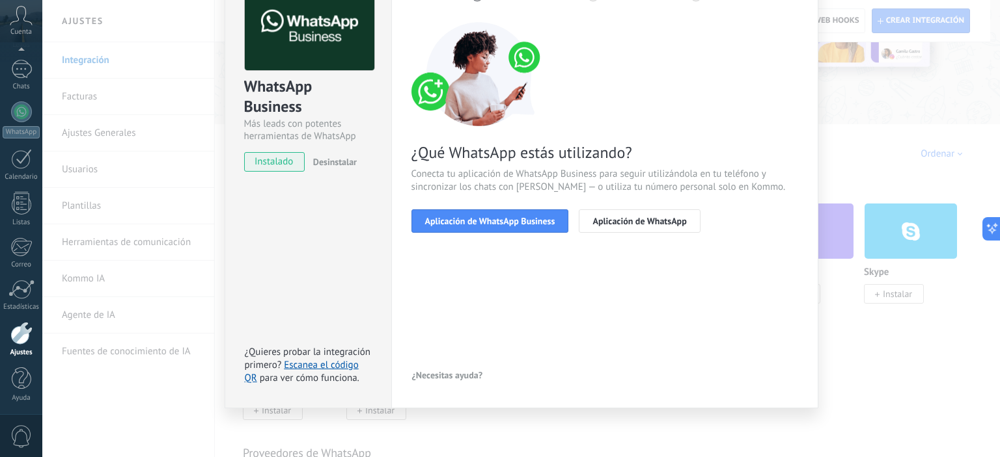
scroll to position [82, 0]
click at [512, 225] on span "Aplicación de WhatsApp Business" at bounding box center [490, 221] width 130 height 9
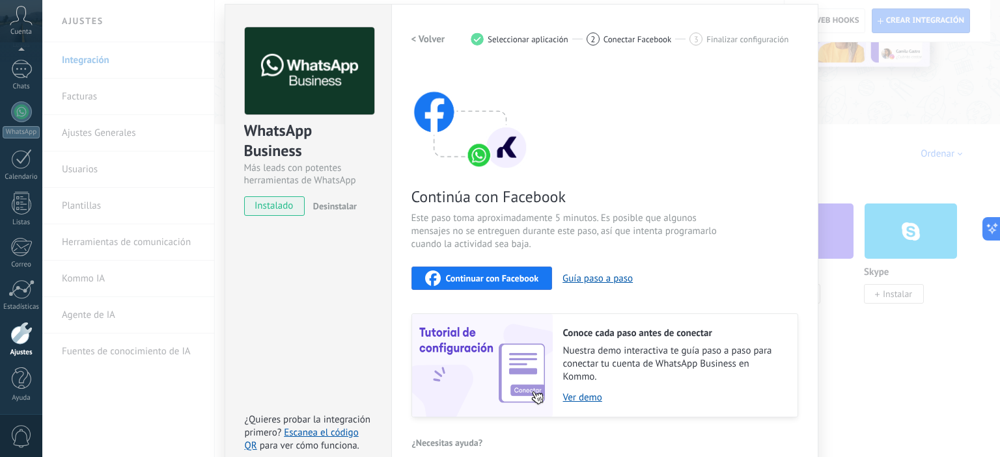
scroll to position [0, 0]
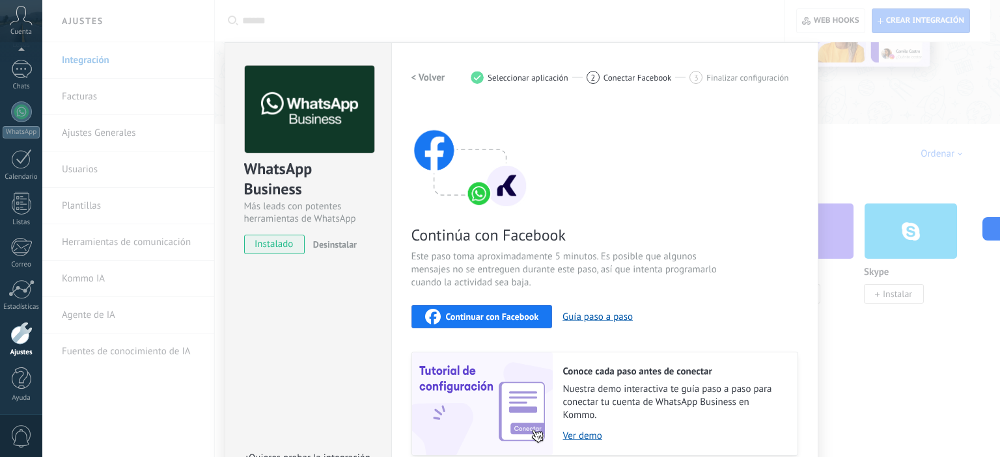
click at [415, 75] on h2 "< Volver" at bounding box center [428, 78] width 34 height 12
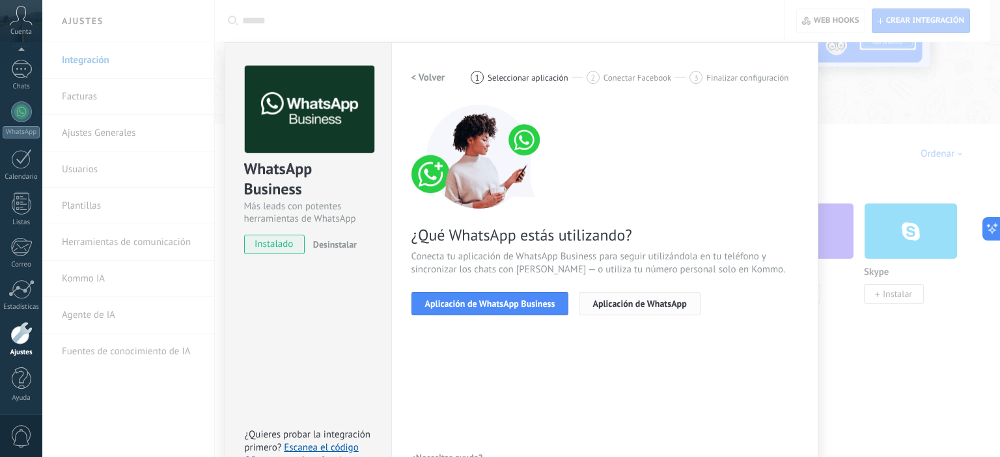
click at [612, 292] on button "Aplicación de WhatsApp" at bounding box center [639, 303] width 121 height 23
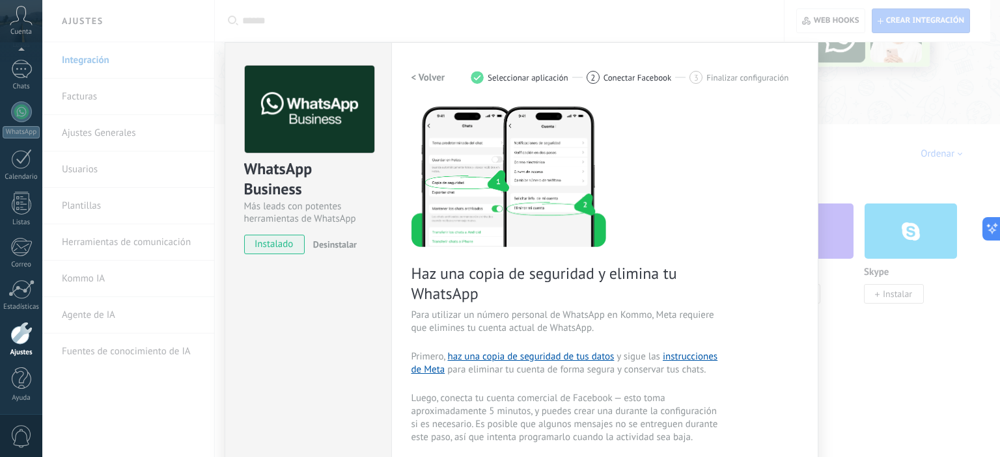
click at [419, 68] on button "< Volver" at bounding box center [428, 77] width 34 height 23
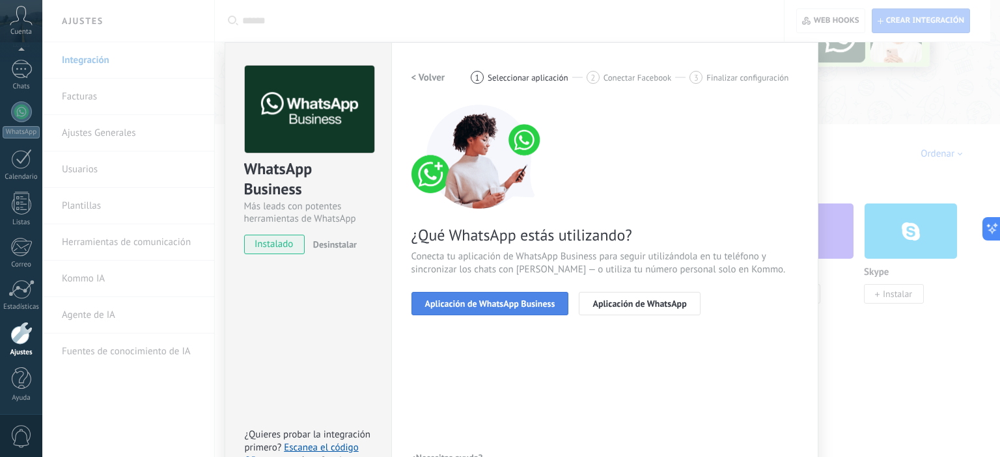
click at [469, 308] on span "Aplicación de WhatsApp Business" at bounding box center [490, 303] width 130 height 9
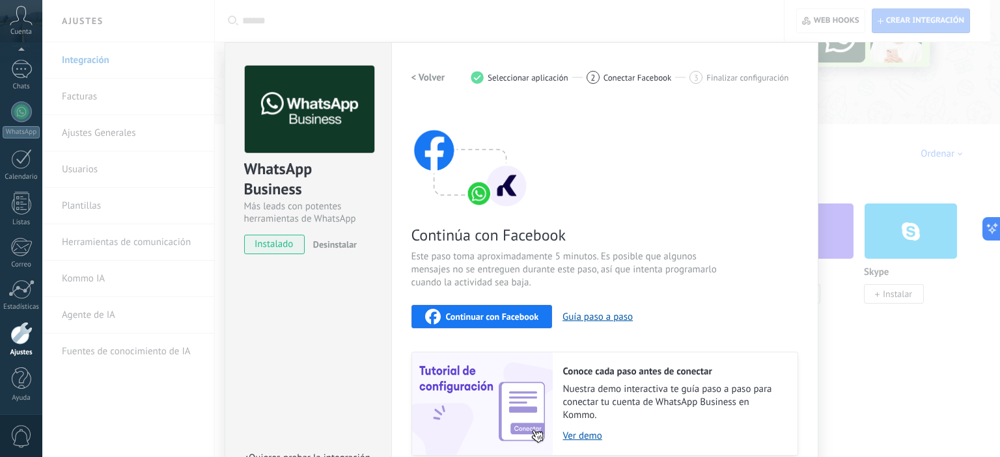
scroll to position [105, 0]
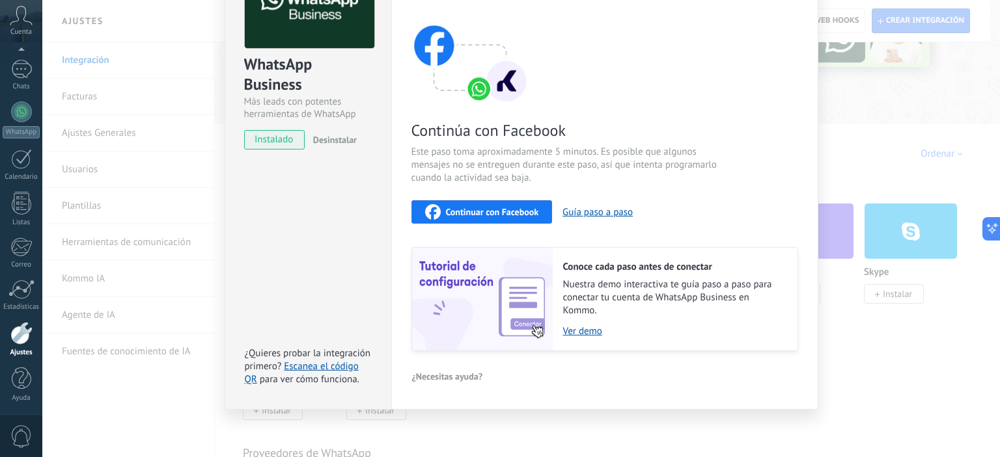
click at [461, 219] on button "Continuar con Facebook" at bounding box center [481, 211] width 141 height 23
